Goal: Information Seeking & Learning: Learn about a topic

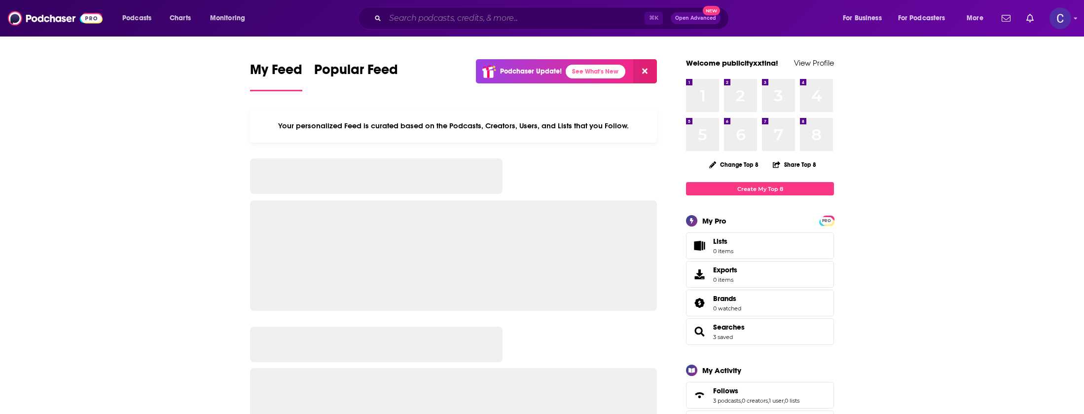
click at [520, 18] on input "Search podcasts, credits, & more..." at bounding box center [515, 18] width 260 height 16
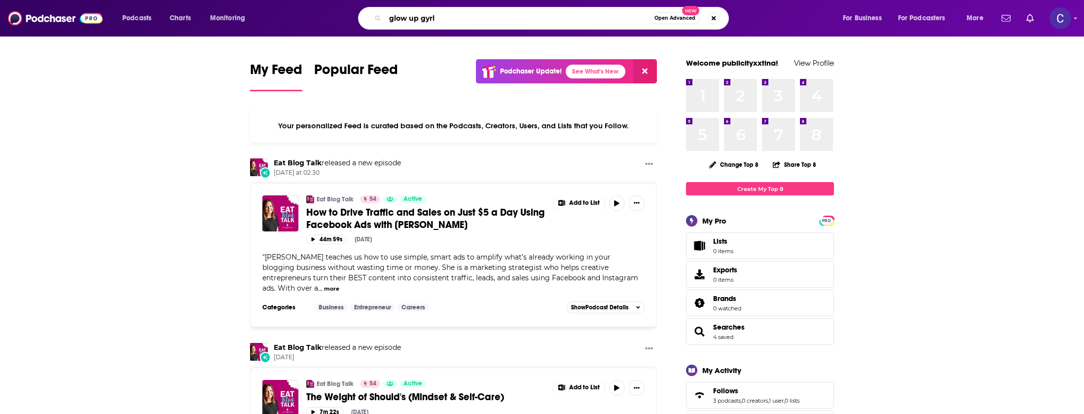
type input "glow up gyrl"
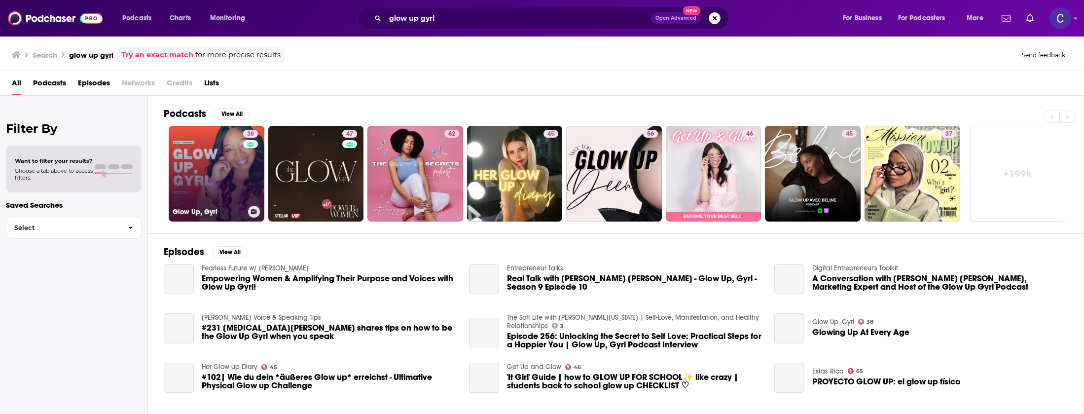
click at [255, 193] on div "38" at bounding box center [251, 168] width 17 height 76
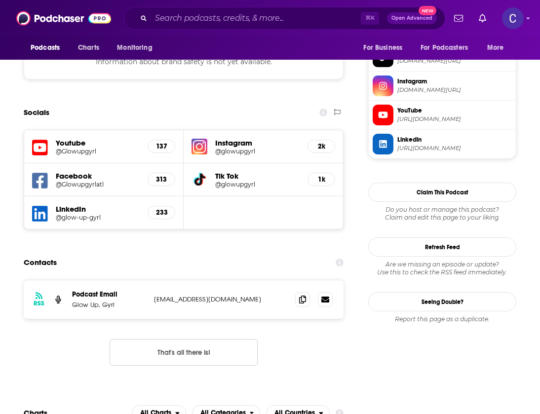
scroll to position [884, 0]
